Goal: Task Accomplishment & Management: Manage account settings

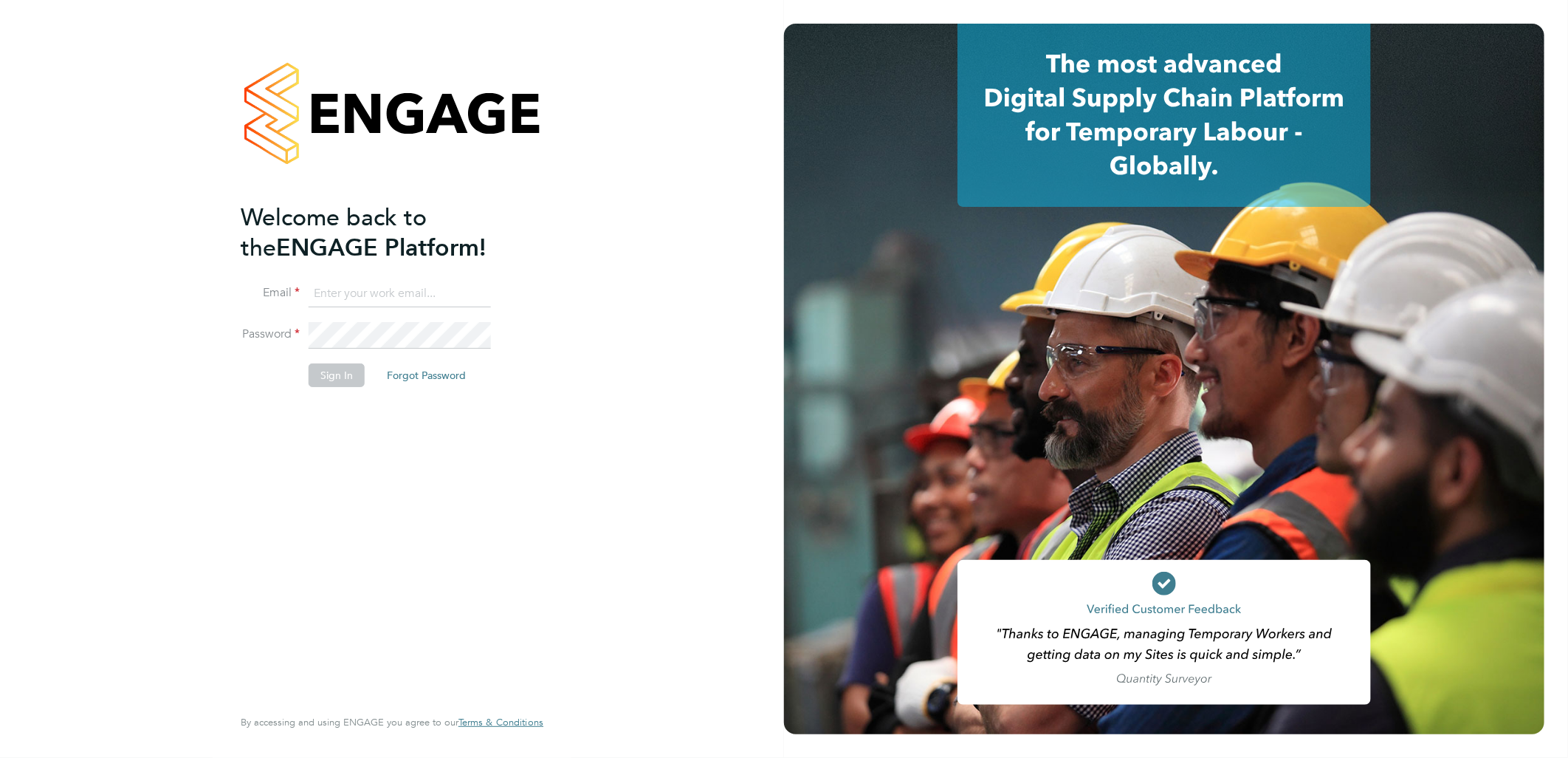
type input "[PERSON_NAME][EMAIL_ADDRESS][PERSON_NAME][DOMAIN_NAME]"
click at [329, 380] on button "Sign In" at bounding box center [337, 375] width 56 height 23
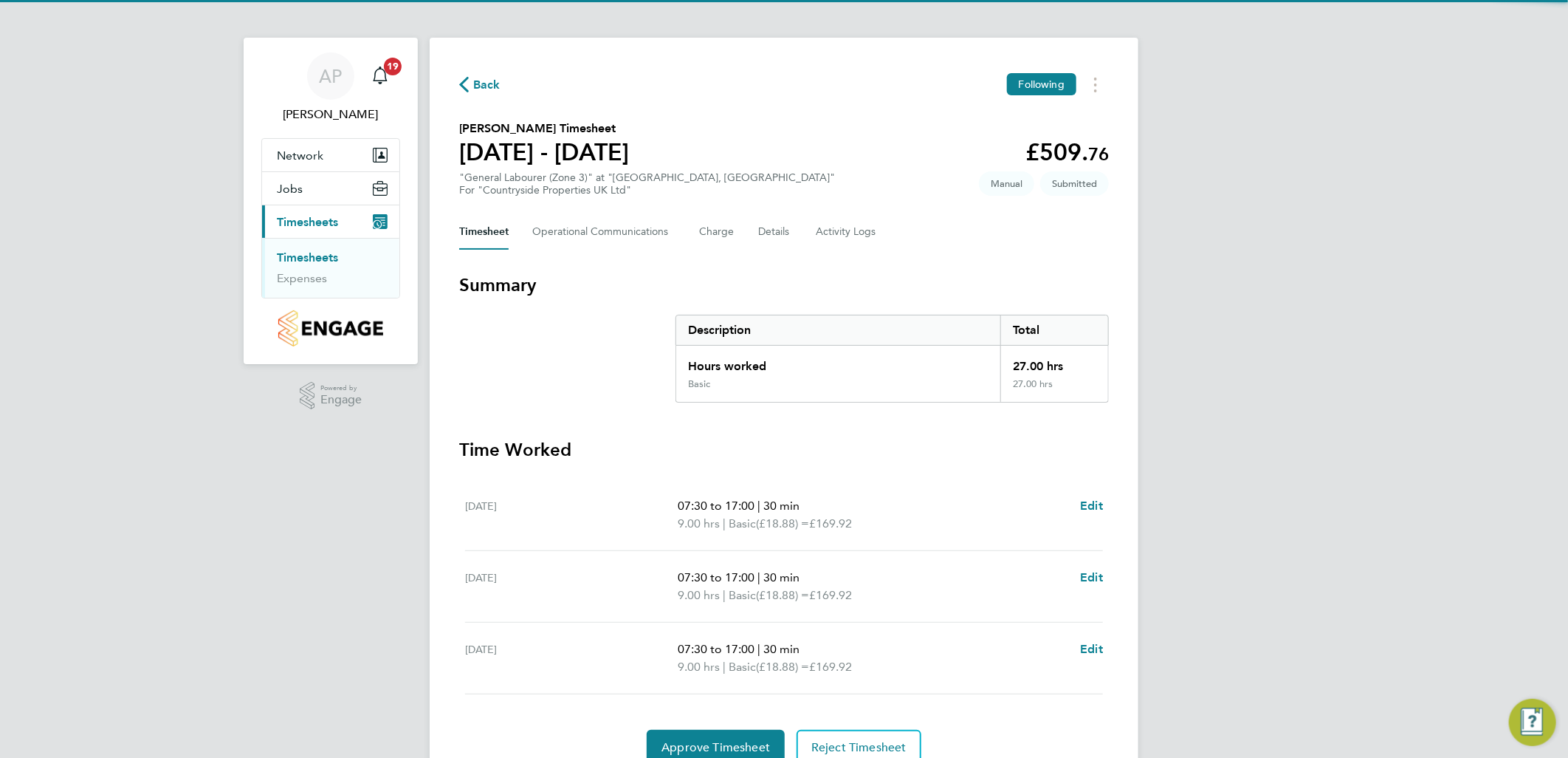
scroll to position [68, 0]
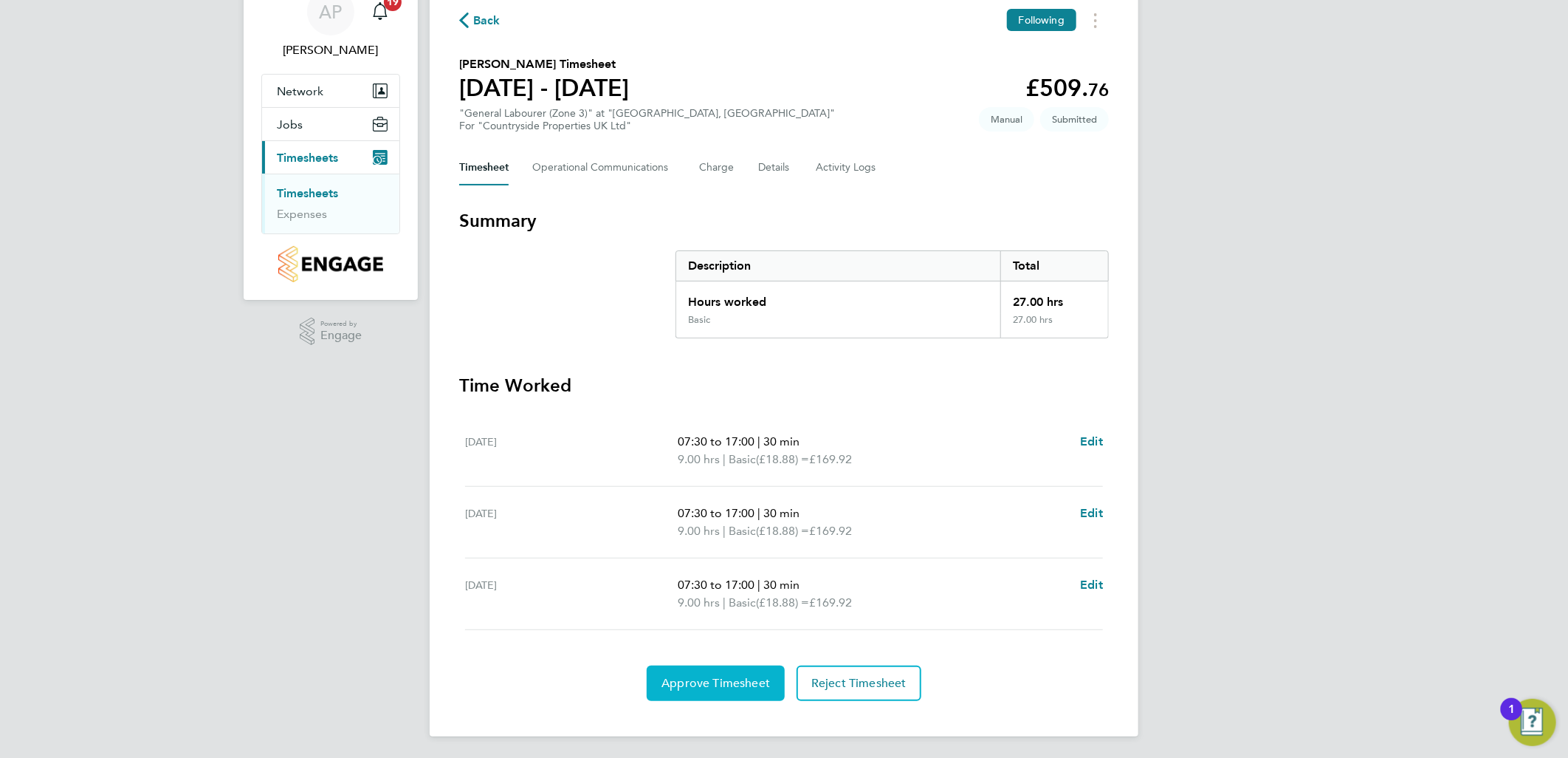
click at [762, 673] on button "Approve Timesheet" at bounding box center [715, 683] width 138 height 36
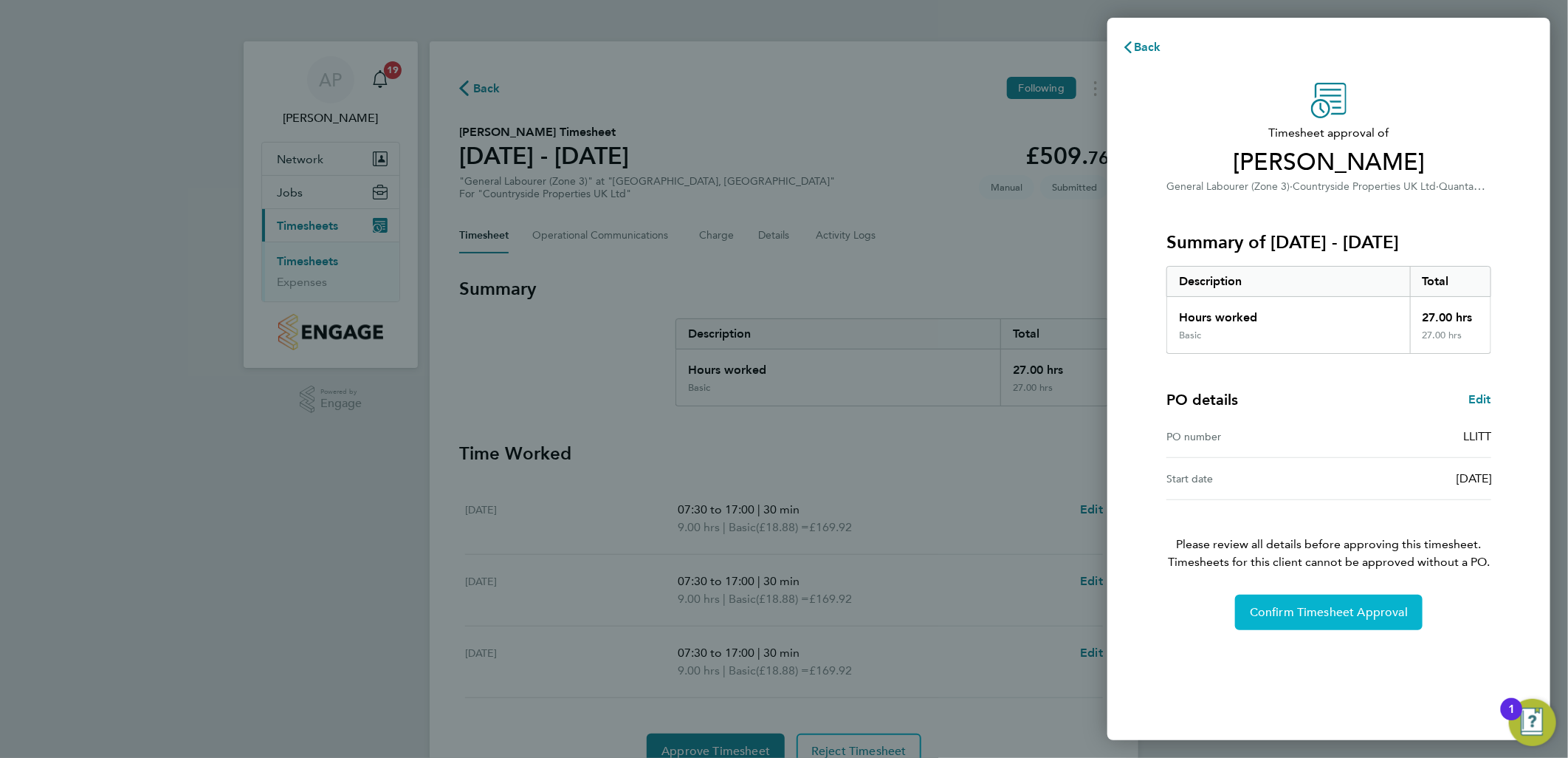
click at [1311, 609] on span "Confirm Timesheet Approval" at bounding box center [1328, 612] width 158 height 15
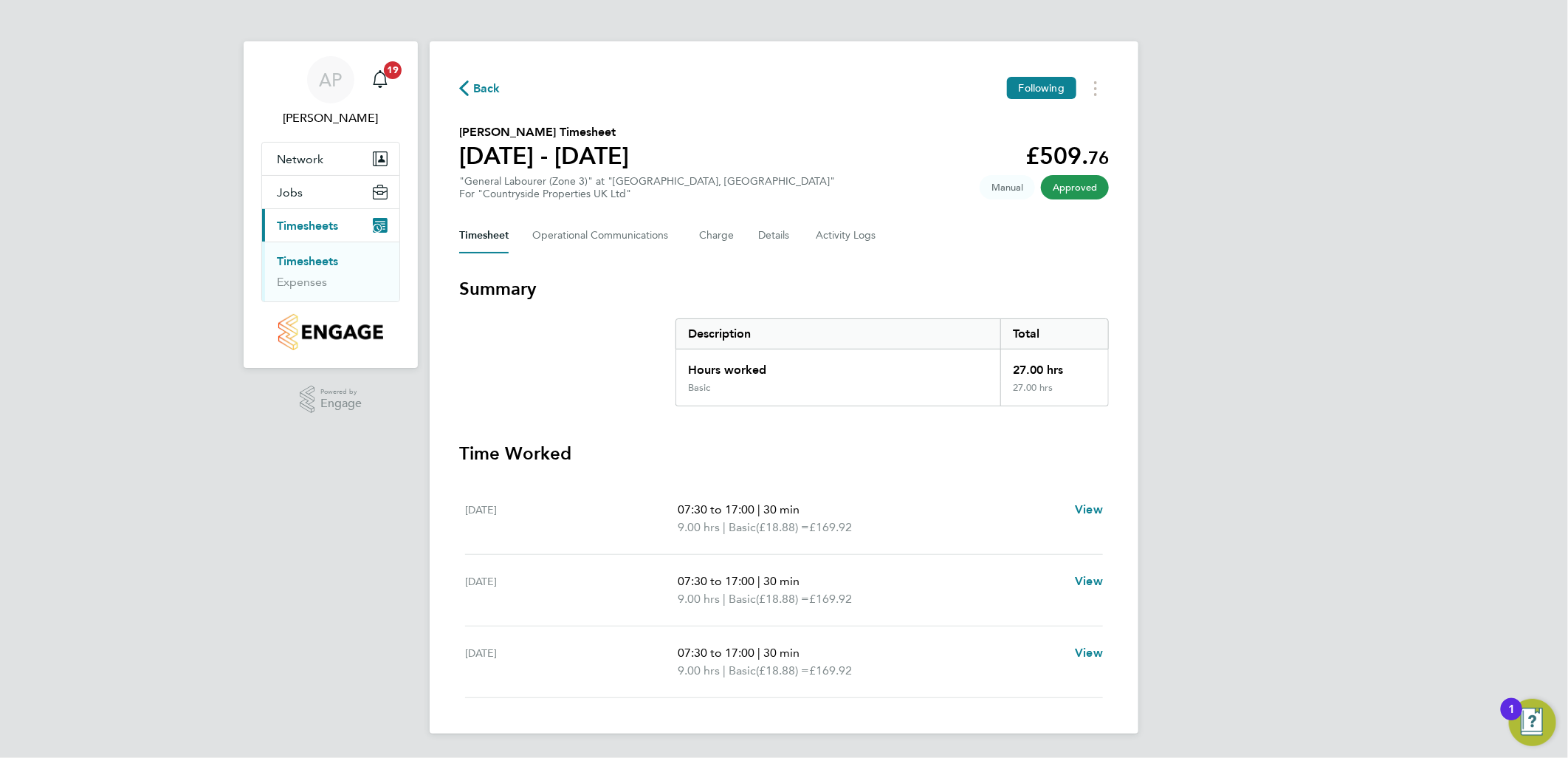
click at [328, 256] on link "Timesheets" at bounding box center [307, 261] width 61 height 14
